Goal: Communication & Community: Ask a question

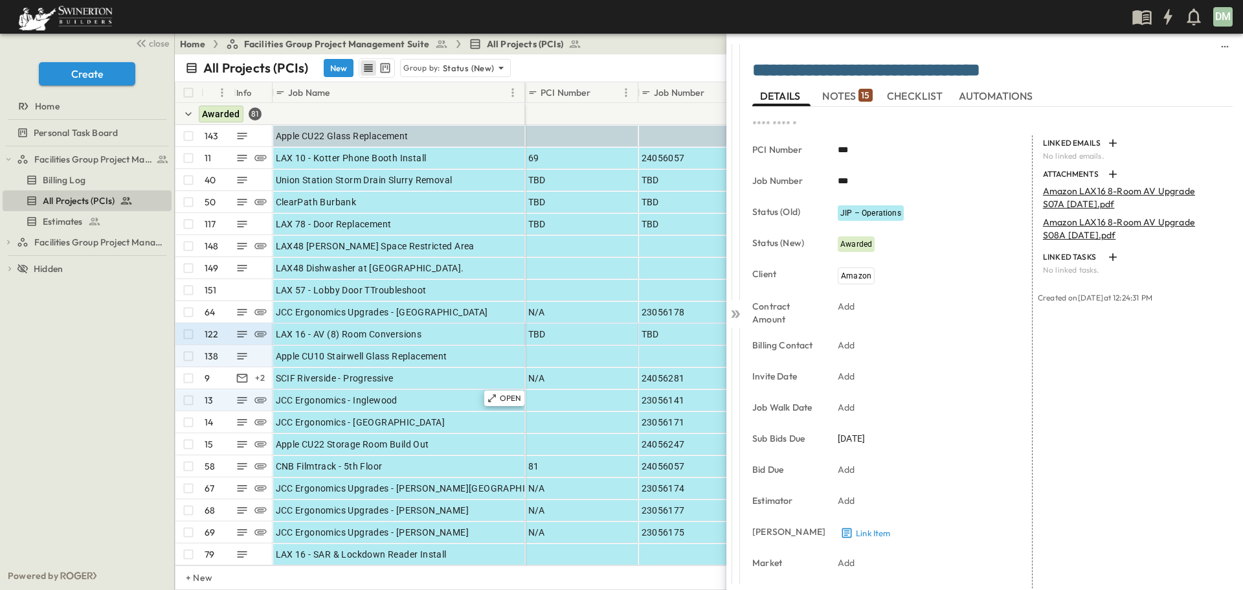
scroll to position [65, 0]
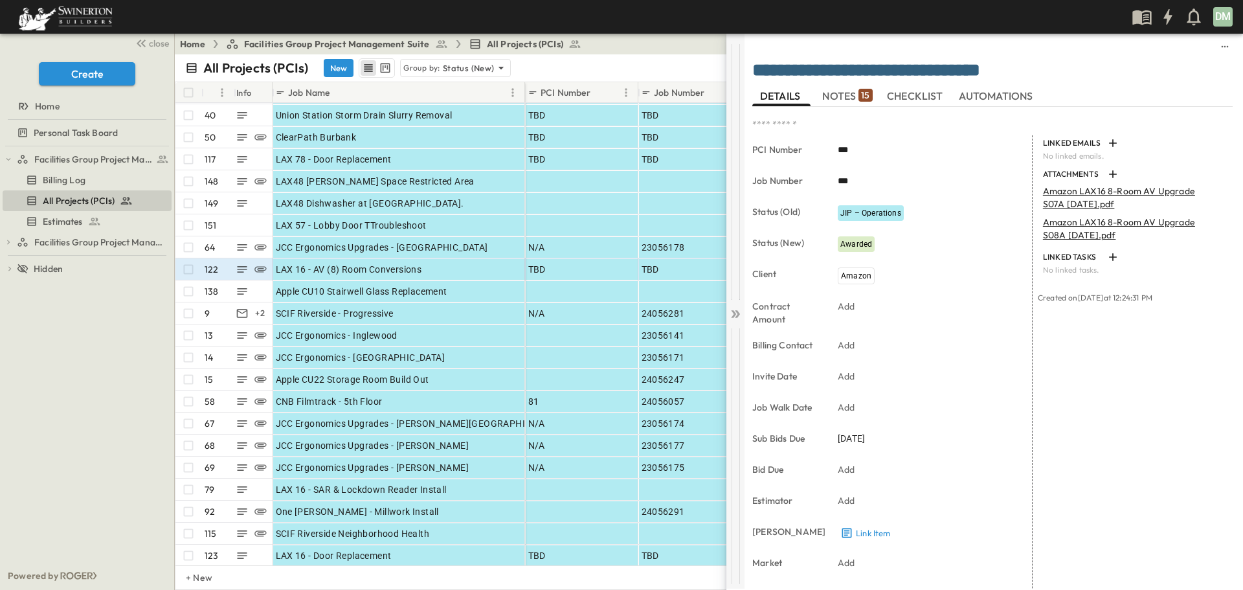
click at [732, 311] on icon at bounding box center [733, 314] width 5 height 8
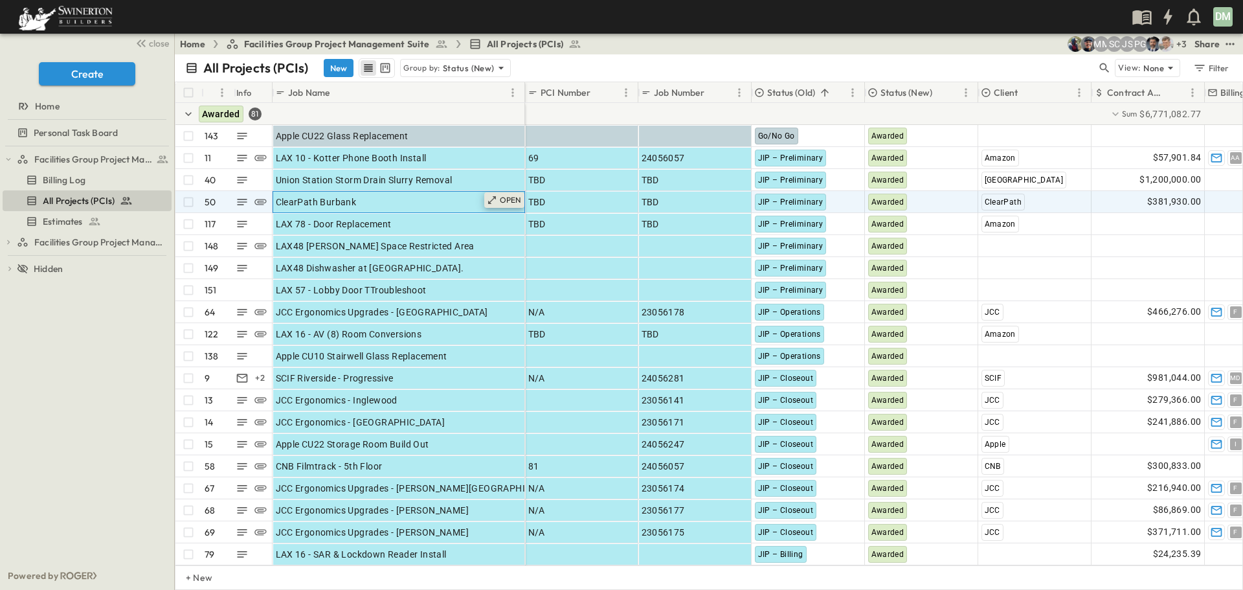
click at [491, 200] on icon at bounding box center [492, 200] width 10 height 10
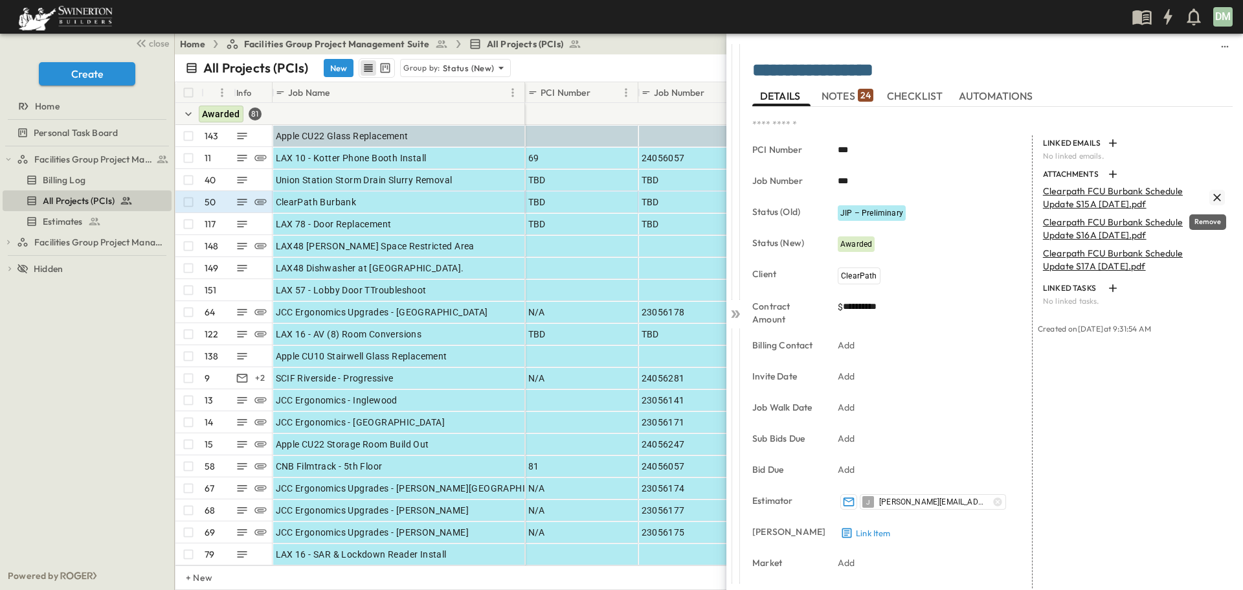
click at [1213, 195] on icon "Remove" at bounding box center [1217, 198] width 8 height 8
click at [1211, 194] on icon "Remove" at bounding box center [1217, 197] width 13 height 13
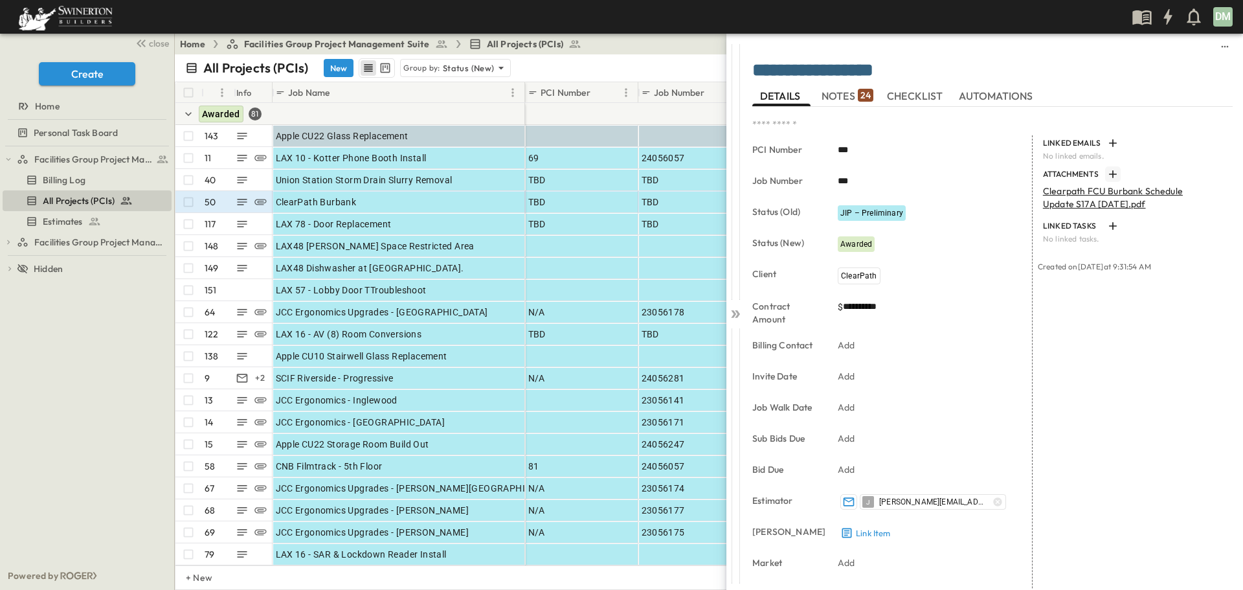
click at [1109, 174] on icon "button" at bounding box center [1113, 174] width 8 height 8
click at [1108, 175] on icon "button" at bounding box center [1112, 174] width 13 height 13
click at [731, 311] on icon at bounding box center [735, 313] width 13 height 13
